Goal: Task Accomplishment & Management: Use online tool/utility

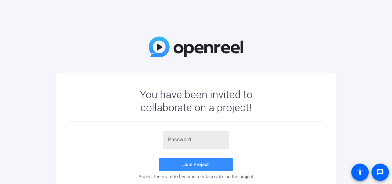
click at [196, 139] on input "text" at bounding box center [196, 139] width 56 height 7
paste input "w8CBl@"
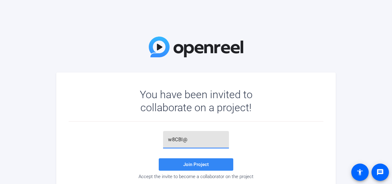
type input "w8CBl@"
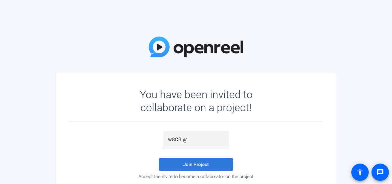
click at [199, 165] on span "Join Project" at bounding box center [195, 165] width 25 height 6
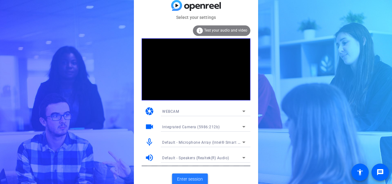
click at [186, 174] on span at bounding box center [190, 179] width 36 height 15
